Goal: Transaction & Acquisition: Purchase product/service

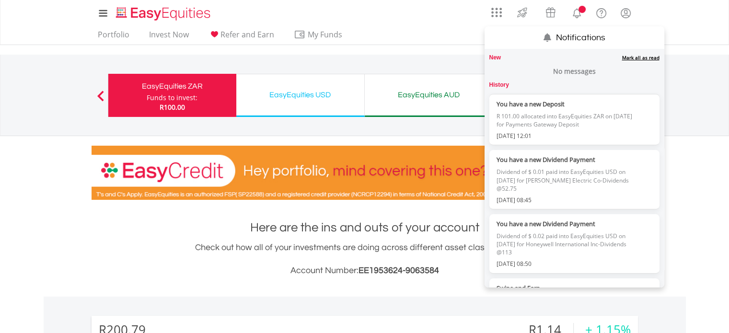
scroll to position [92, 182]
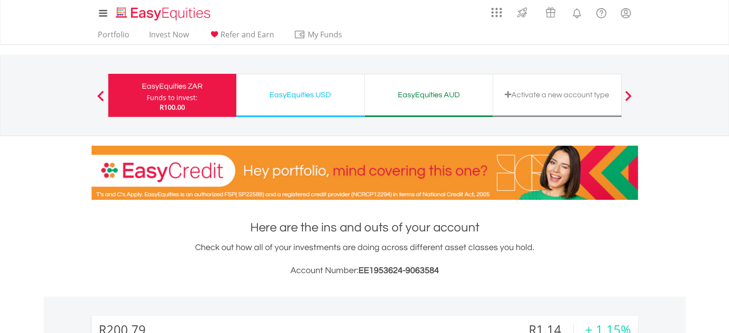
click at [284, 100] on div "EasyEquities USD" at bounding box center [300, 94] width 116 height 13
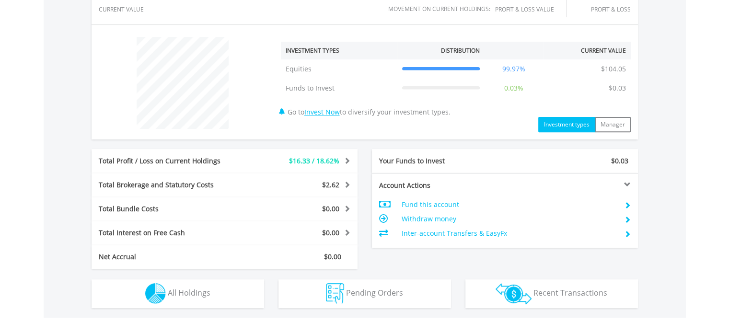
scroll to position [477, 0]
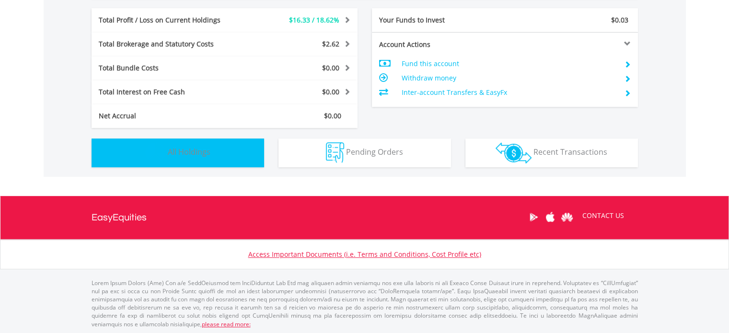
click at [192, 153] on span "All Holdings" at bounding box center [189, 152] width 43 height 11
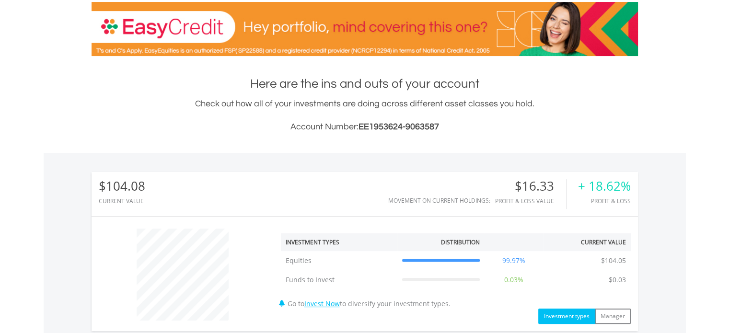
scroll to position [0, 0]
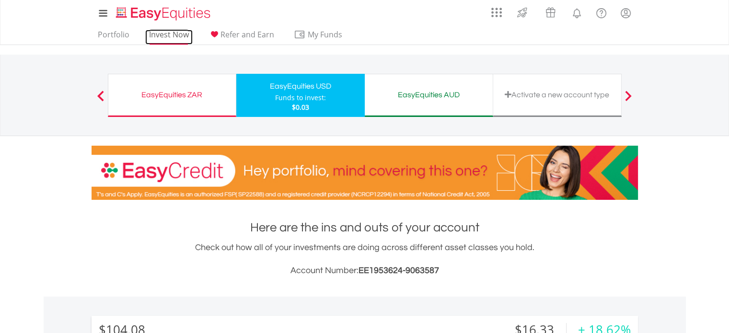
click at [170, 34] on link "Invest Now" at bounding box center [168, 37] width 47 height 15
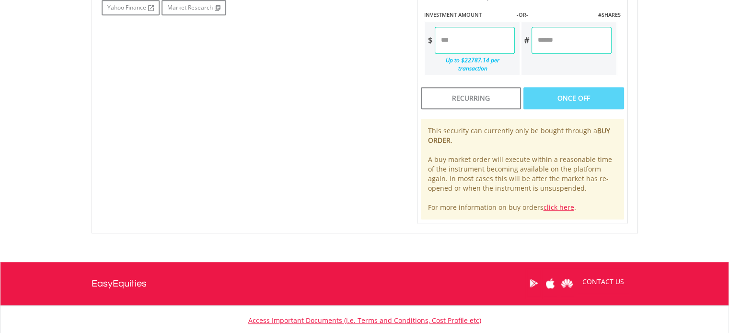
scroll to position [384, 0]
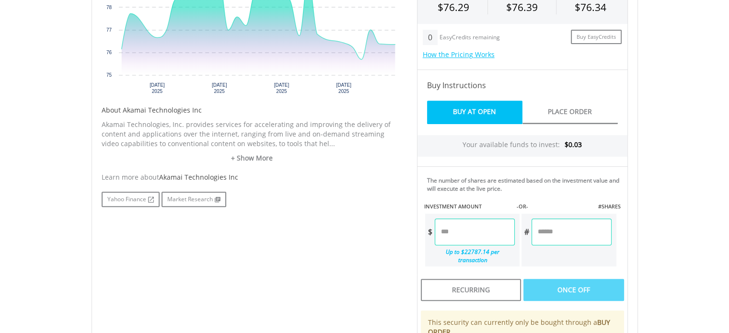
click at [476, 232] on input "number" at bounding box center [475, 232] width 80 height 27
type input "*"
type input "****"
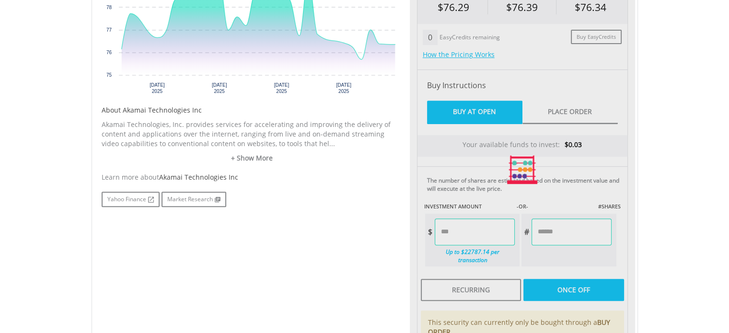
click at [683, 256] on body "My Investments Invest Now New Listings Sell My Recurring Investments Pending Or…" at bounding box center [364, 108] width 729 height 984
type input "******"
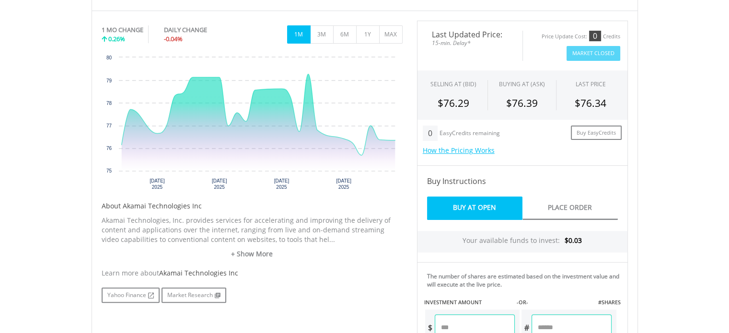
scroll to position [0, 0]
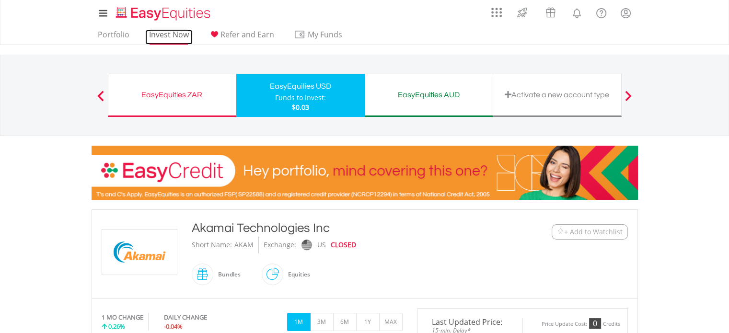
click at [169, 35] on link "Invest Now" at bounding box center [168, 37] width 47 height 15
click at [165, 33] on link "Invest Now" at bounding box center [168, 37] width 47 height 15
click at [177, 32] on link "Invest Now" at bounding box center [168, 37] width 47 height 15
